Goal: Task Accomplishment & Management: Use online tool/utility

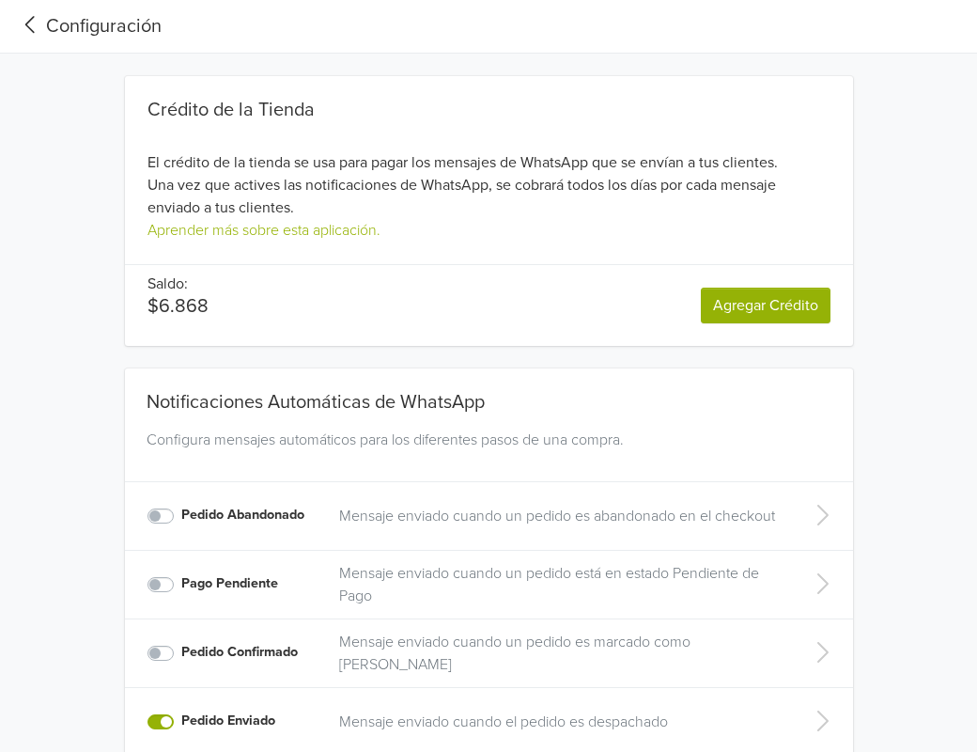
scroll to position [233, 0]
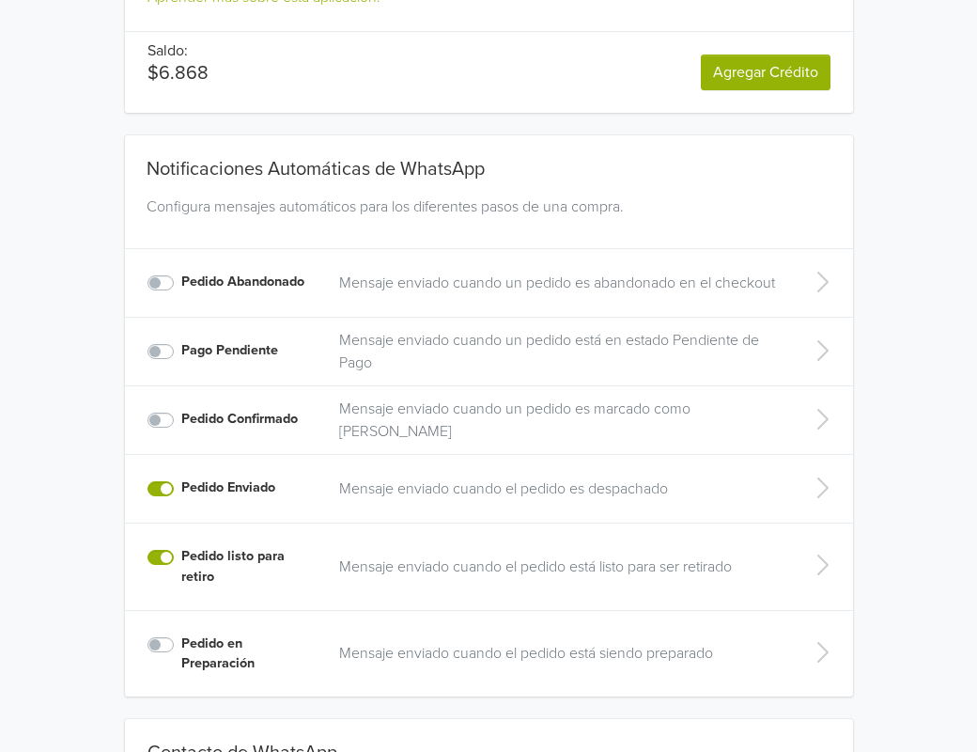
click at [181, 561] on label "Pedido listo para retiro" at bounding box center [248, 566] width 135 height 40
click at [0, 0] on input "Pedido listo para retiro" at bounding box center [0, 0] width 0 height 0
click at [181, 483] on label "Pedido Enviado" at bounding box center [228, 487] width 94 height 21
click at [0, 0] on input "Pedido Enviado" at bounding box center [0, 0] width 0 height 0
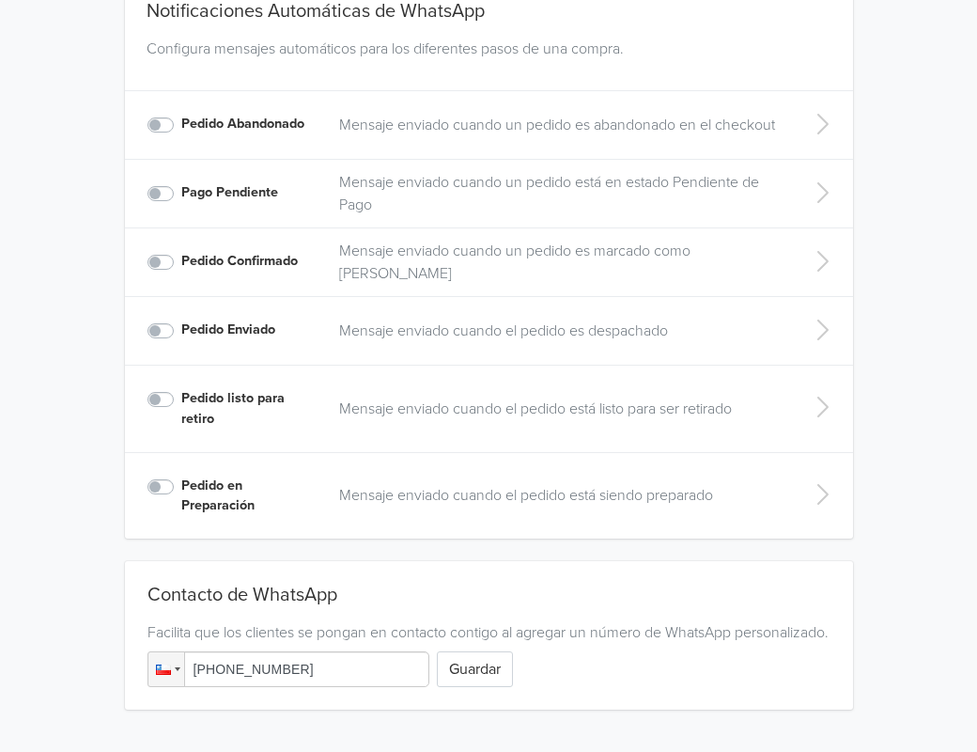
scroll to position [380, 0]
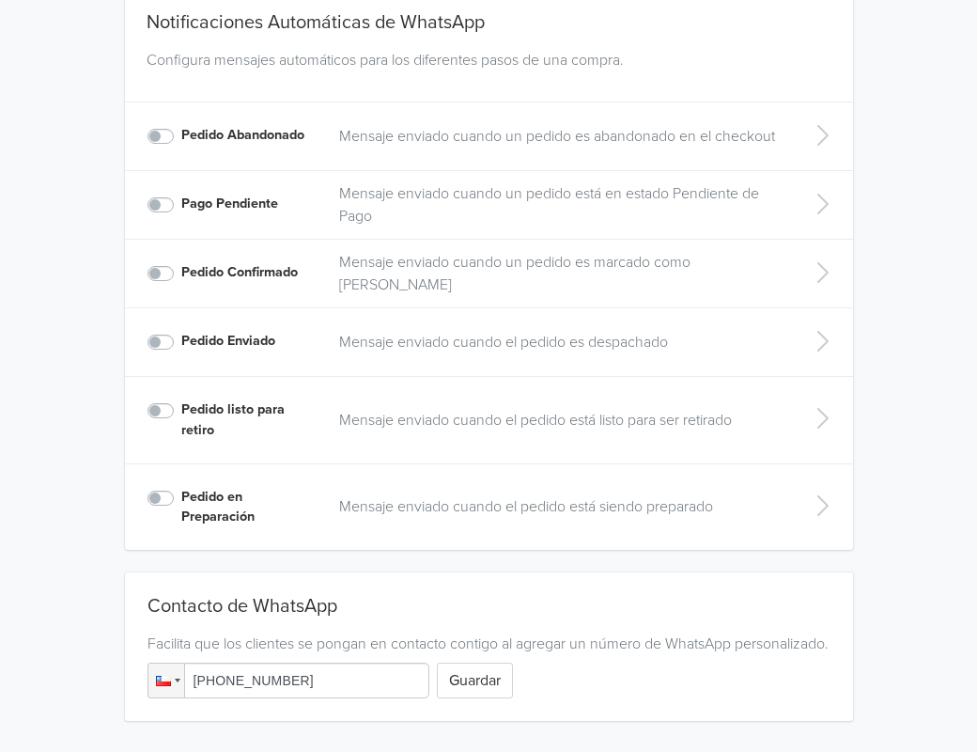
click at [181, 407] on label "Pedido listo para retiro" at bounding box center [248, 419] width 135 height 40
click at [0, 0] on input "Pedido listo para retiro" at bounding box center [0, 0] width 0 height 0
click at [181, 337] on label "Pedido Enviado" at bounding box center [228, 341] width 94 height 21
click at [0, 0] on input "Pedido Enviado" at bounding box center [0, 0] width 0 height 0
click at [824, 336] on icon at bounding box center [823, 341] width 11 height 21
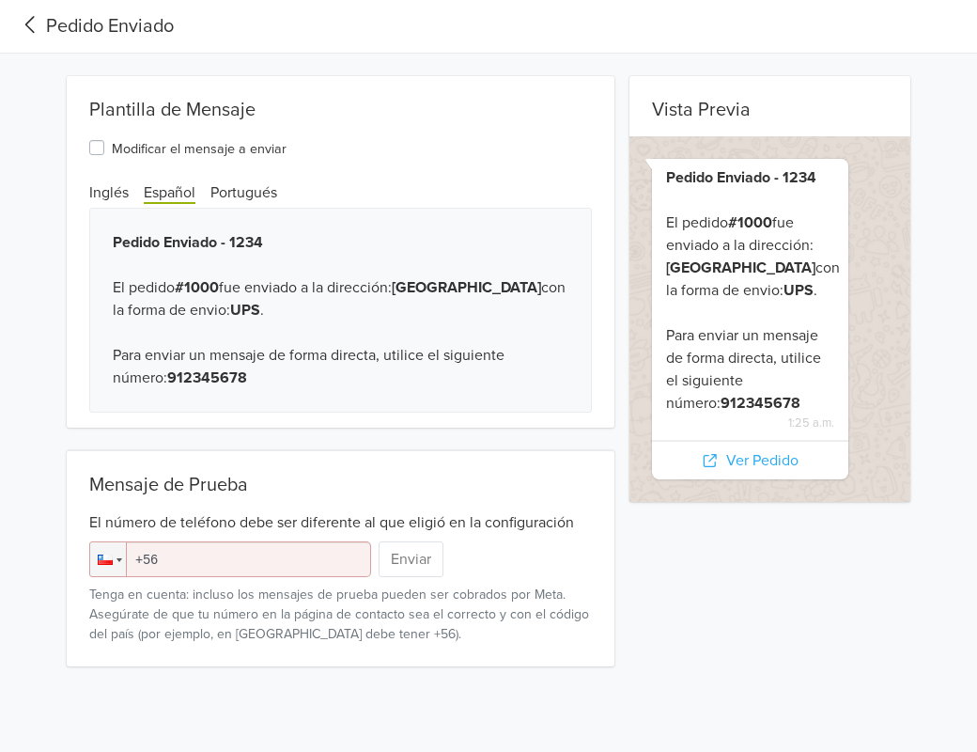
click at [697, 623] on div "Vista Previa Pedido Enviado - 1234 El pedido #1000 fue enviado a la dirección: …" at bounding box center [770, 371] width 281 height 590
click at [218, 559] on input "+56" at bounding box center [230, 559] width 282 height 36
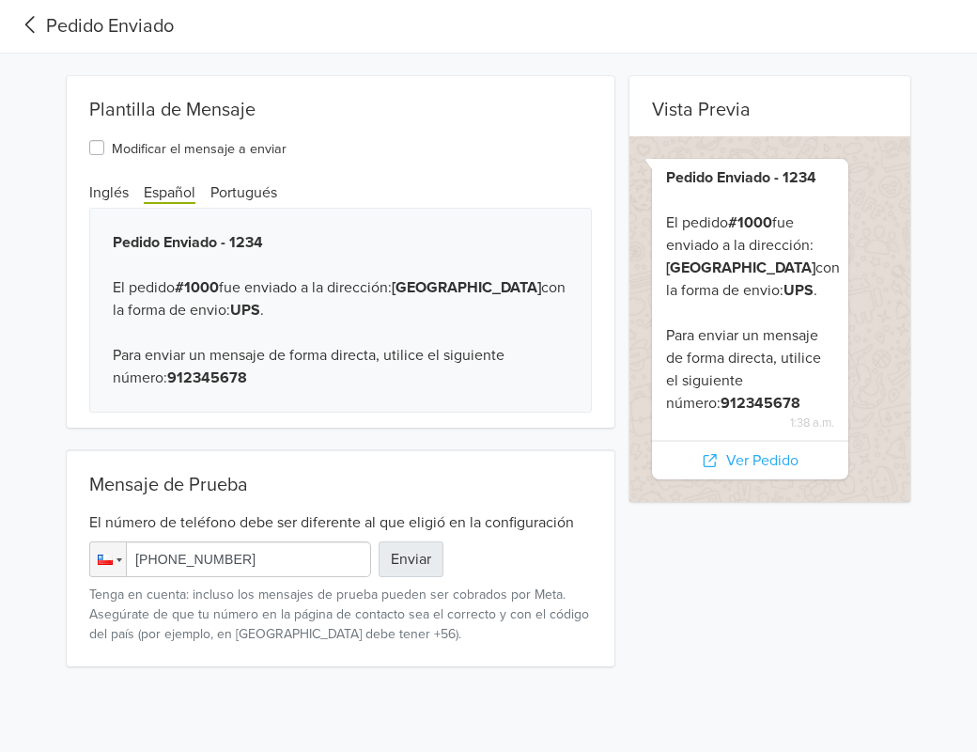
click at [413, 554] on button "Enviar" at bounding box center [411, 559] width 65 height 36
click at [180, 557] on input "[PHONE_NUMBER]" at bounding box center [230, 559] width 282 height 36
click at [175, 569] on input "[PHONE_NUMBER]" at bounding box center [230, 559] width 282 height 36
click at [175, 562] on input "[PHONE_NUMBER]" at bounding box center [230, 559] width 282 height 36
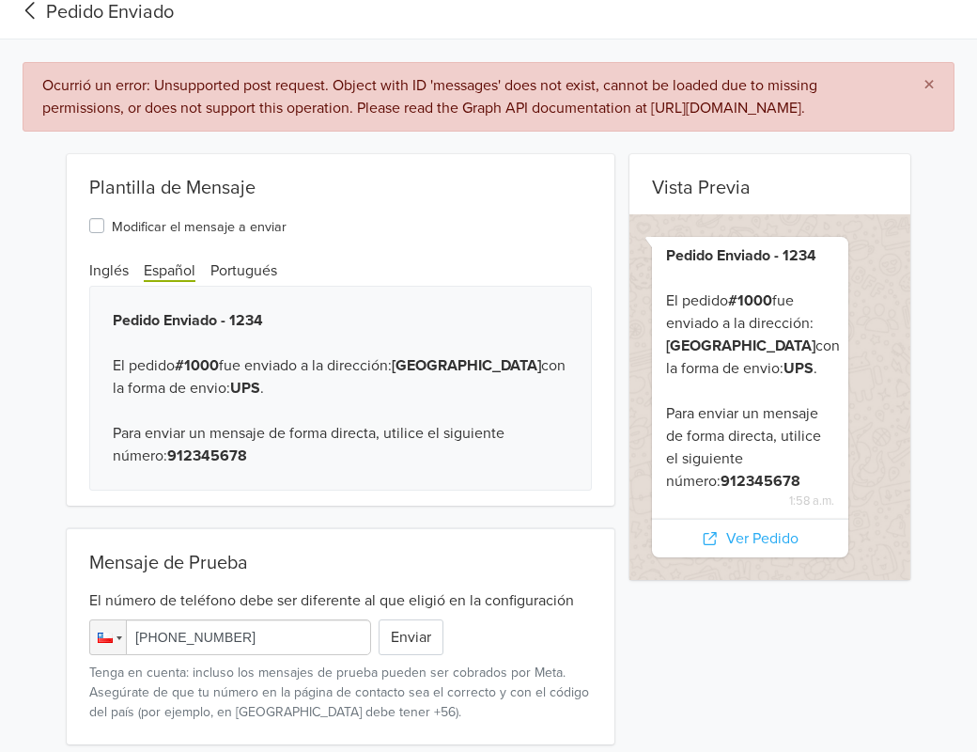
scroll to position [37, 0]
click at [417, 633] on button "Enviar" at bounding box center [411, 637] width 65 height 36
click at [192, 647] on input "[PHONE_NUMBER]" at bounding box center [230, 637] width 282 height 36
drag, startPoint x: 169, startPoint y: 641, endPoint x: 413, endPoint y: 640, distance: 243.4
click at [413, 640] on div "Phone [PHONE_NUMBER] Enviar" at bounding box center [266, 637] width 354 height 36
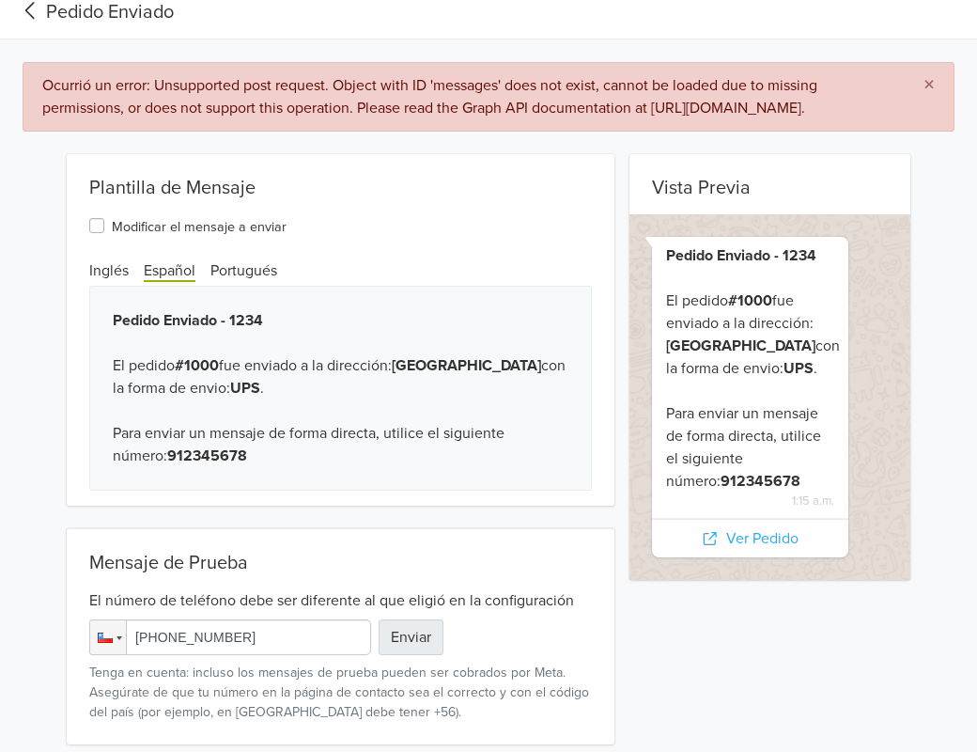
type input "[PHONE_NUMBER]"
click at [429, 640] on button "Enviar" at bounding box center [411, 637] width 65 height 36
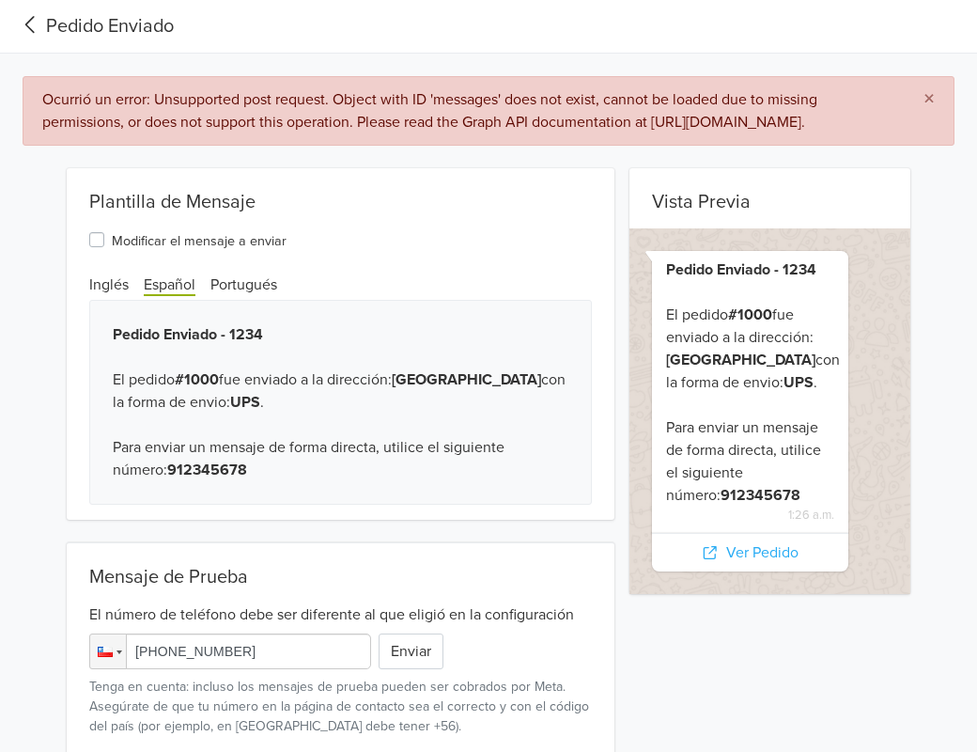
click at [37, 31] on icon at bounding box center [30, 24] width 31 height 25
